Goal: Task Accomplishment & Management: Manage account settings

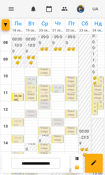
scroll to position [28, 0]
click at [15, 116] on span "[PERSON_NAME]" at bounding box center [18, 121] width 8 height 10
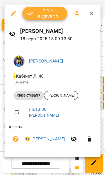
click at [49, 13] on span "Урок відбувся" at bounding box center [45, 13] width 36 height 13
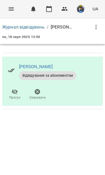
click at [8, 8] on icon "Menu" at bounding box center [11, 9] width 7 height 7
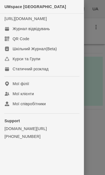
click at [16, 32] on div "Журнал відвідувань" at bounding box center [31, 29] width 37 height 6
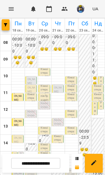
scroll to position [96, 0]
click at [16, 152] on div "15:00 Ляшенко Лев Кінезіотерапія" at bounding box center [15, 157] width 6 height 11
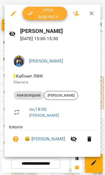
click at [91, 12] on icon "button" at bounding box center [91, 13] width 7 height 7
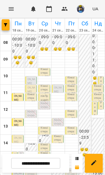
scroll to position [26, 0]
click at [59, 135] on p "Кінезіотерапія - Ковтун Давид" at bounding box center [58, 144] width 8 height 19
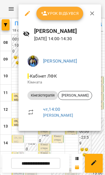
click at [67, 143] on div at bounding box center [52, 87] width 105 height 175
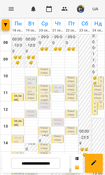
scroll to position [37, 0]
click at [47, 164] on input "**********" at bounding box center [35, 163] width 49 height 11
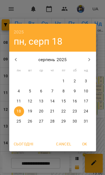
click at [89, 61] on icon "button" at bounding box center [89, 59] width 2 height 3
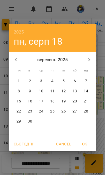
click at [13, 54] on button "button" at bounding box center [15, 59] width 13 height 13
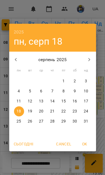
click at [54, 121] on p "28" at bounding box center [52, 122] width 4 height 6
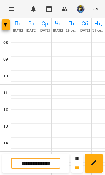
type input "**********"
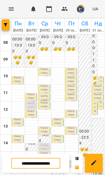
scroll to position [12, 0]
click at [59, 118] on p "Кінезіотерапія - Балагуш Артем" at bounding box center [58, 127] width 8 height 19
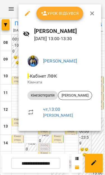
click at [62, 144] on div at bounding box center [52, 87] width 105 height 175
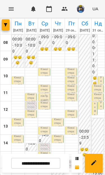
click at [28, 102] on p "Кінезіотерапія ([PERSON_NAME])" at bounding box center [31, 113] width 8 height 23
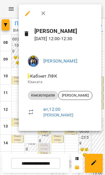
click at [66, 142] on div at bounding box center [52, 87] width 105 height 175
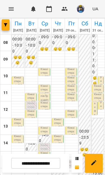
scroll to position [78, 0]
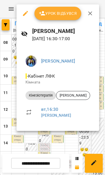
click at [73, 134] on div at bounding box center [52, 87] width 105 height 175
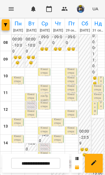
scroll to position [0, 0]
click at [13, 10] on icon "Menu" at bounding box center [11, 9] width 7 height 7
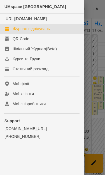
click at [99, 106] on div at bounding box center [52, 87] width 105 height 175
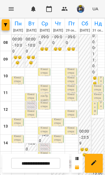
click at [9, 9] on icon "Menu" at bounding box center [11, 9] width 7 height 7
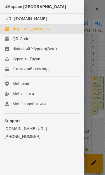
click at [10, 34] on link "Журнал відвідувань" at bounding box center [42, 29] width 84 height 10
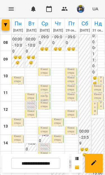
scroll to position [81, 0]
click at [51, 166] on input "**********" at bounding box center [35, 163] width 49 height 11
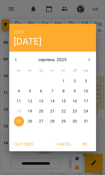
click at [19, 111] on p "18" at bounding box center [18, 112] width 4 height 6
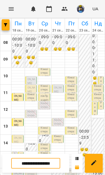
scroll to position [31, 0]
click at [53, 167] on input "**********" at bounding box center [35, 163] width 49 height 11
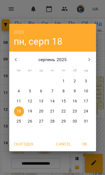
click at [17, 122] on p "25" at bounding box center [18, 122] width 4 height 6
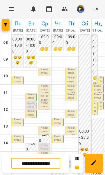
scroll to position [48, 0]
click at [34, 109] on p "Кінезіотерапія - Данієва Мія" at bounding box center [31, 118] width 8 height 19
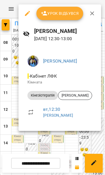
click at [74, 139] on div at bounding box center [52, 87] width 105 height 175
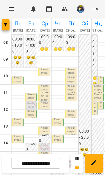
click at [16, 118] on p "Кінезіотерапія - Ковтун Давид" at bounding box center [18, 127] width 8 height 19
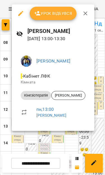
click at [74, 139] on div at bounding box center [52, 87] width 105 height 175
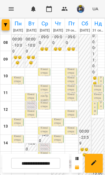
scroll to position [41, 0]
click at [52, 164] on input "**********" at bounding box center [35, 163] width 49 height 11
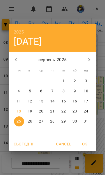
click at [19, 110] on p "18" at bounding box center [18, 112] width 4 height 6
type input "**********"
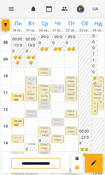
scroll to position [80, 0]
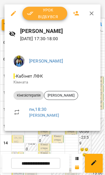
click at [77, 140] on div at bounding box center [52, 87] width 105 height 175
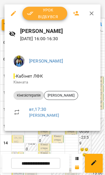
click at [81, 137] on div at bounding box center [52, 87] width 105 height 175
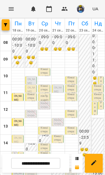
scroll to position [35, 0]
click at [18, 139] on span "[PERSON_NAME]" at bounding box center [18, 138] width 8 height 10
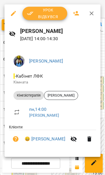
click at [89, 13] on icon "button" at bounding box center [91, 13] width 7 height 7
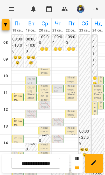
scroll to position [102, 0]
click at [17, 133] on span "[PERSON_NAME]" at bounding box center [18, 138] width 8 height 10
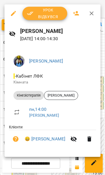
click at [51, 16] on span "Урок відбувся" at bounding box center [45, 13] width 36 height 13
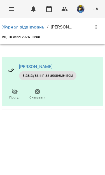
click at [5, 15] on div "For Business 0 UA" at bounding box center [52, 9] width 105 height 18
click at [9, 10] on icon "Menu" at bounding box center [11, 8] width 5 height 3
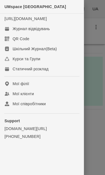
click at [54, 34] on link "Журнал відвідувань" at bounding box center [42, 29] width 84 height 10
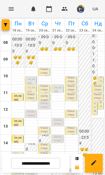
scroll to position [82, 0]
